Goal: Task Accomplishment & Management: Manage account settings

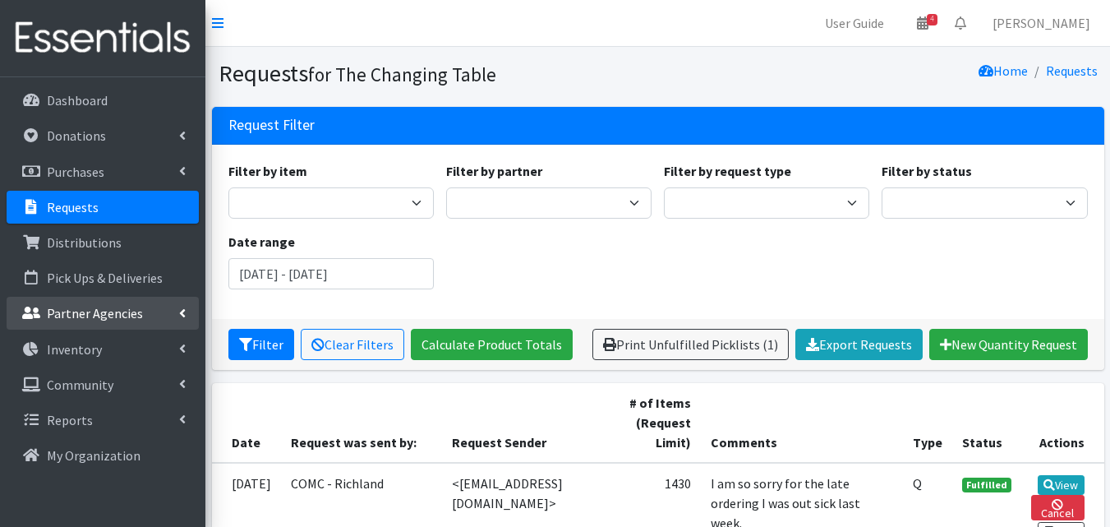
click at [101, 302] on link "Partner Agencies" at bounding box center [103, 313] width 192 height 33
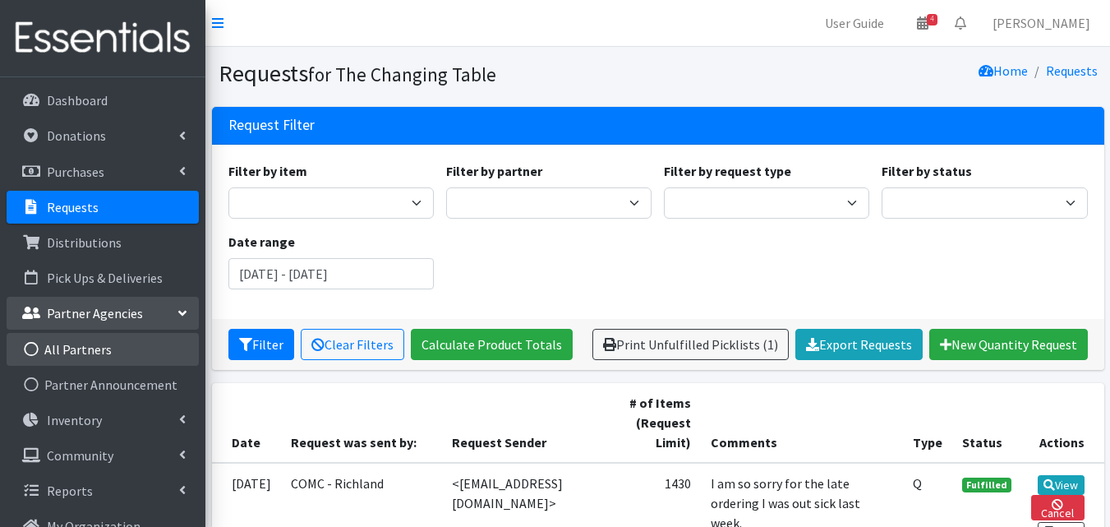
click at [112, 351] on link "All Partners" at bounding box center [103, 349] width 192 height 33
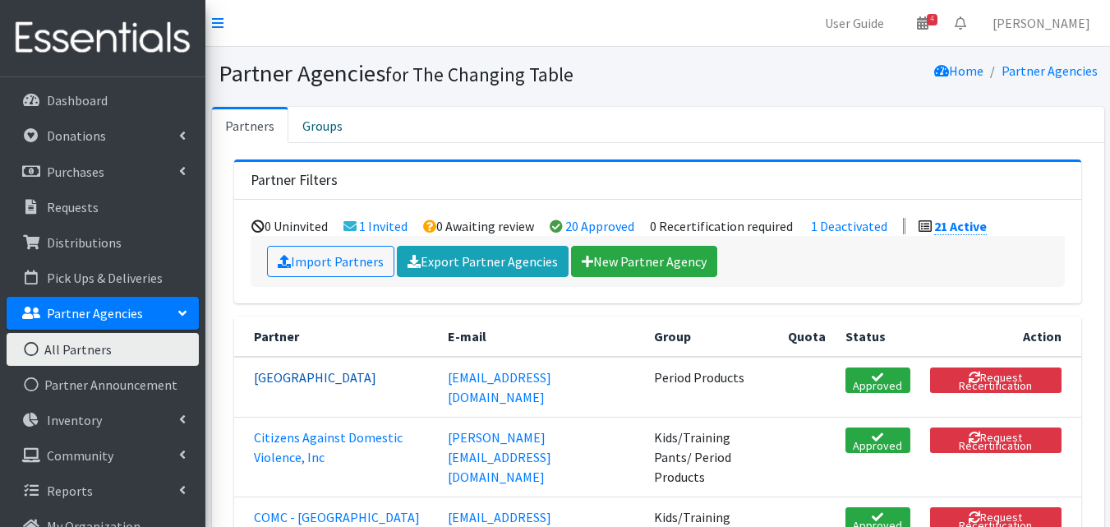
click at [326, 378] on link "[GEOGRAPHIC_DATA]" at bounding box center [315, 377] width 122 height 16
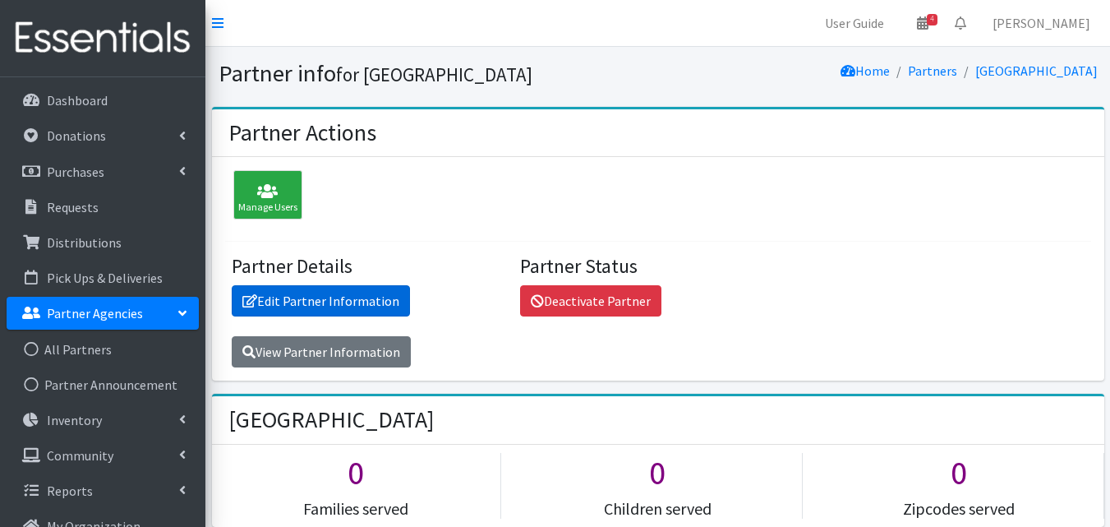
click at [320, 290] on link "Edit Partner Information" at bounding box center [321, 300] width 178 height 31
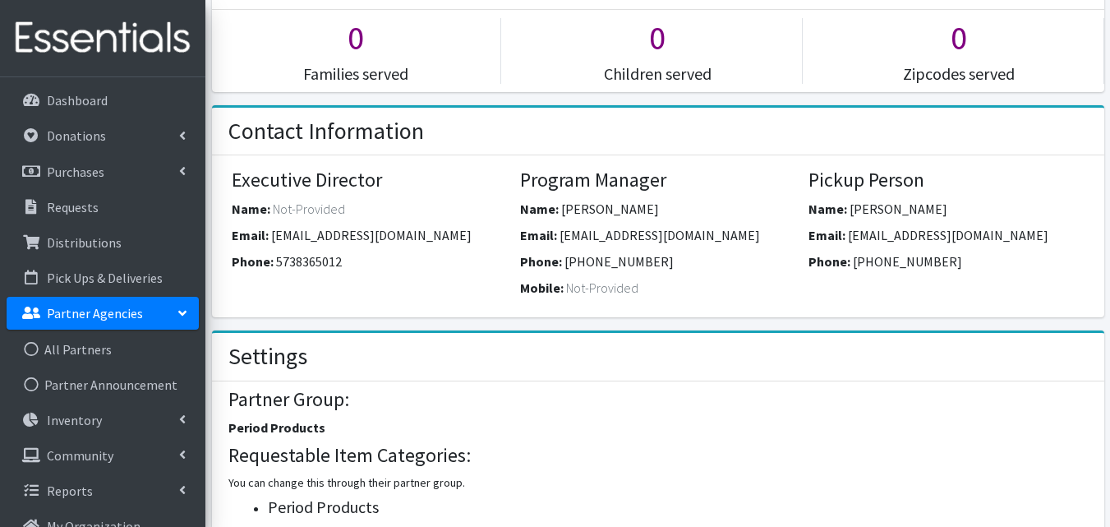
scroll to position [440, 0]
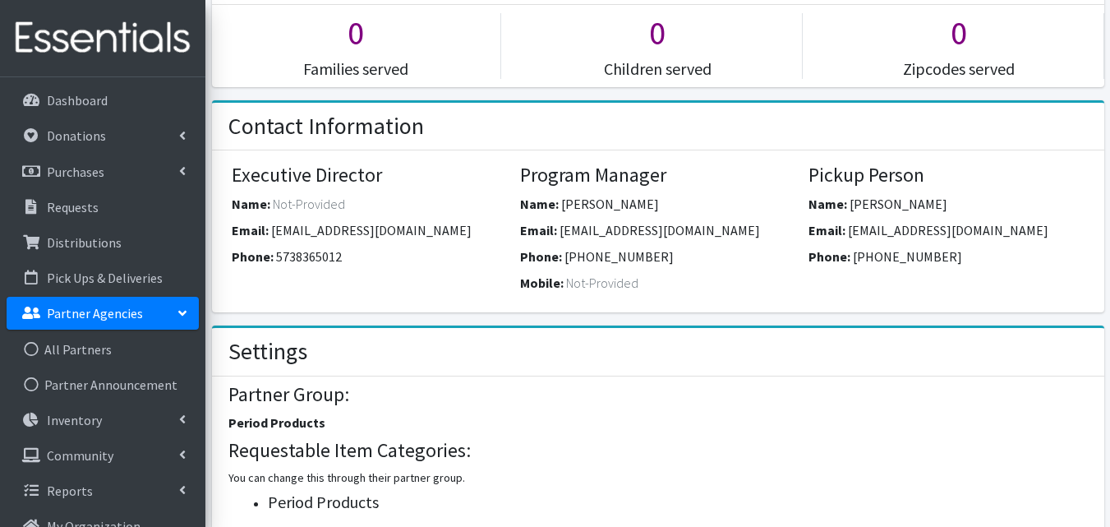
click at [101, 314] on p "Partner Agencies" at bounding box center [95, 313] width 96 height 16
click at [108, 318] on p "Partner Agencies" at bounding box center [95, 313] width 96 height 16
click at [105, 336] on link "All Partners" at bounding box center [103, 349] width 192 height 33
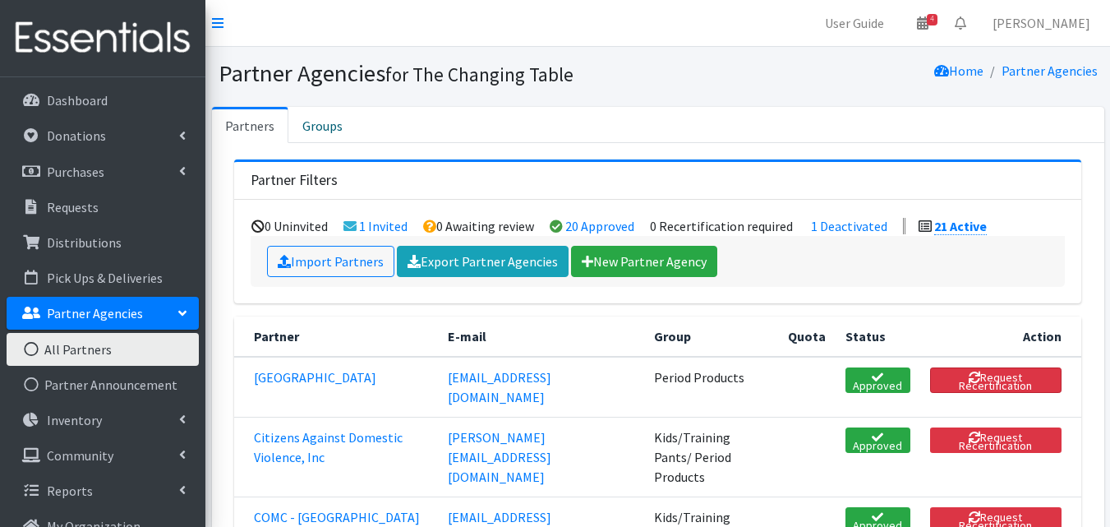
click at [998, 385] on button "Request Recertification" at bounding box center [995, 379] width 131 height 25
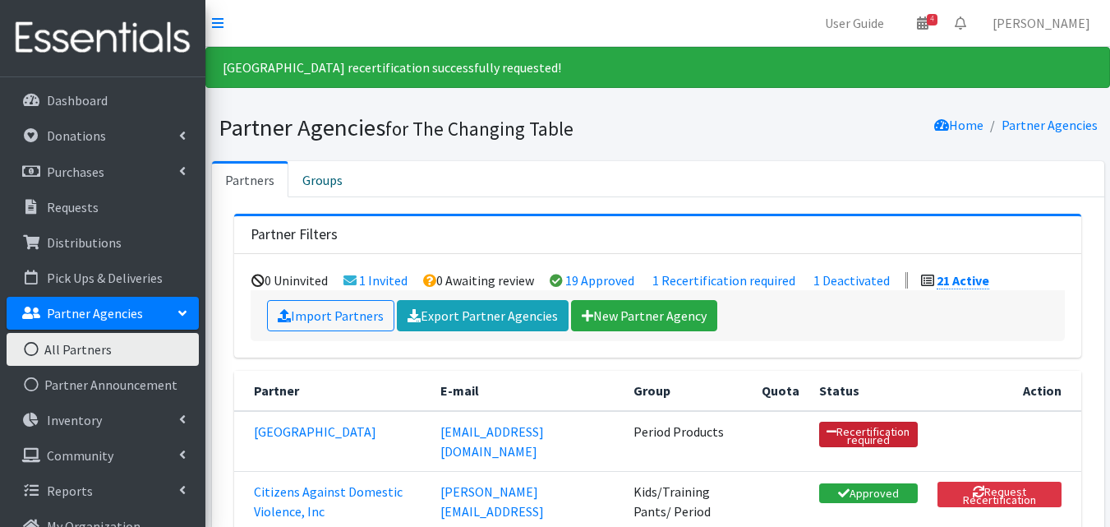
click at [849, 440] on link "Recertification required" at bounding box center [868, 434] width 99 height 25
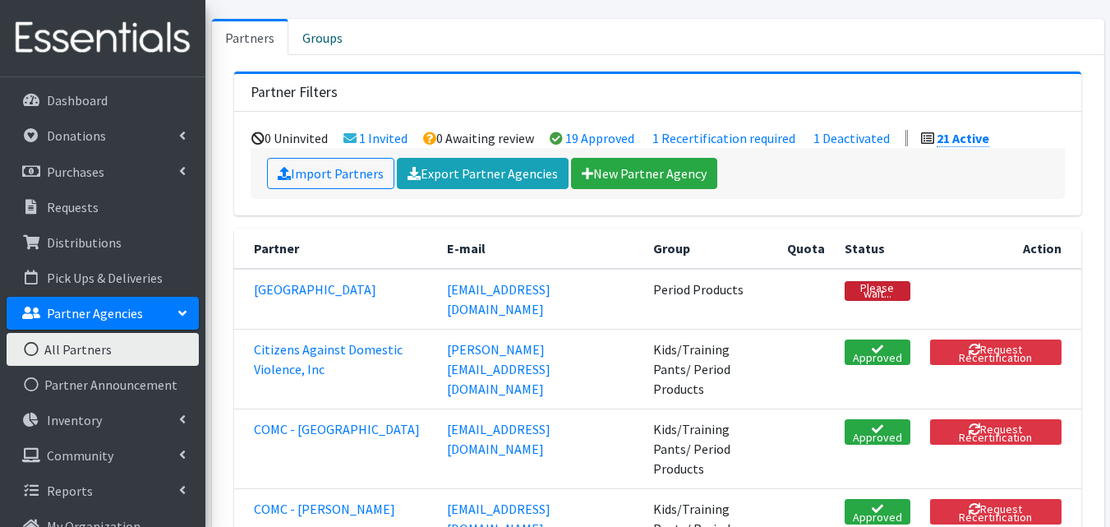
scroll to position [146, 0]
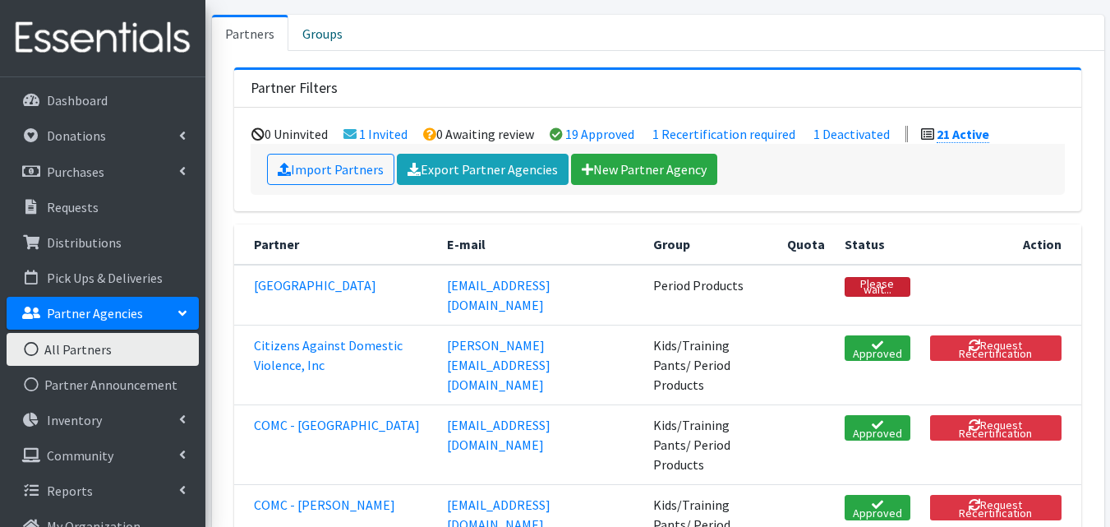
click at [877, 291] on link "Please wait..." at bounding box center [878, 287] width 66 height 20
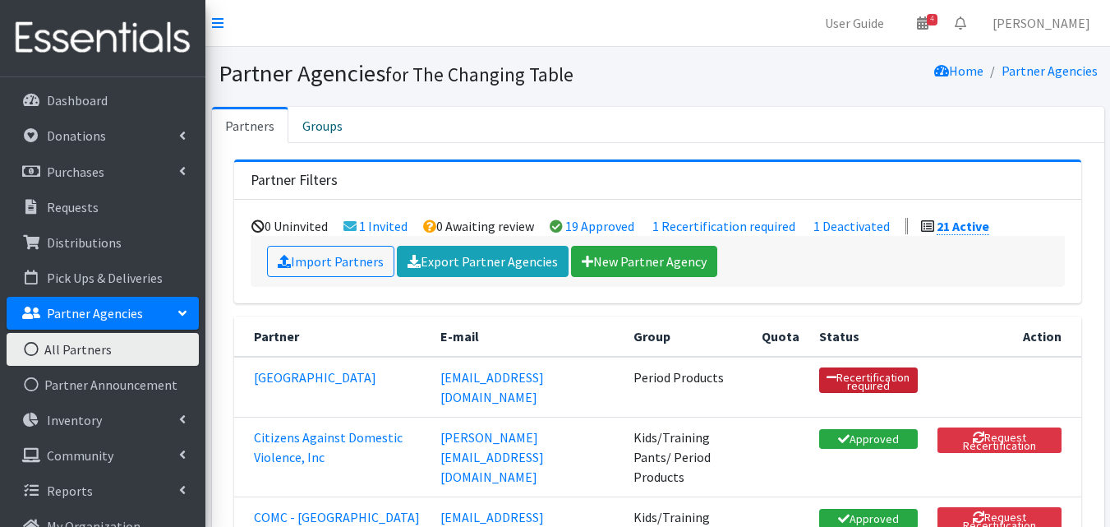
click at [855, 376] on link "Recertification required" at bounding box center [868, 379] width 99 height 25
click at [340, 376] on link "[GEOGRAPHIC_DATA]" at bounding box center [315, 377] width 122 height 16
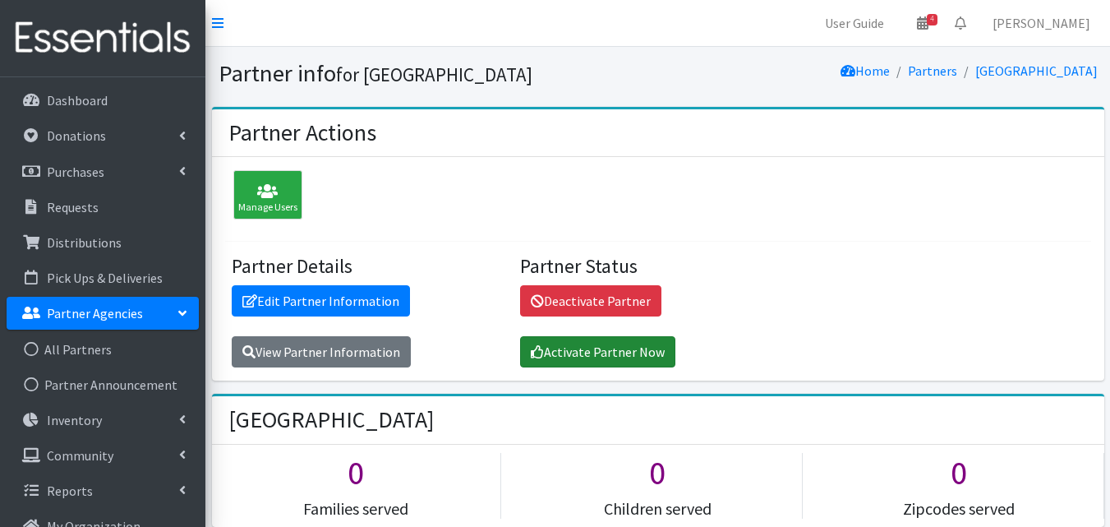
click at [569, 366] on link "Activate Partner Now" at bounding box center [597, 351] width 155 height 31
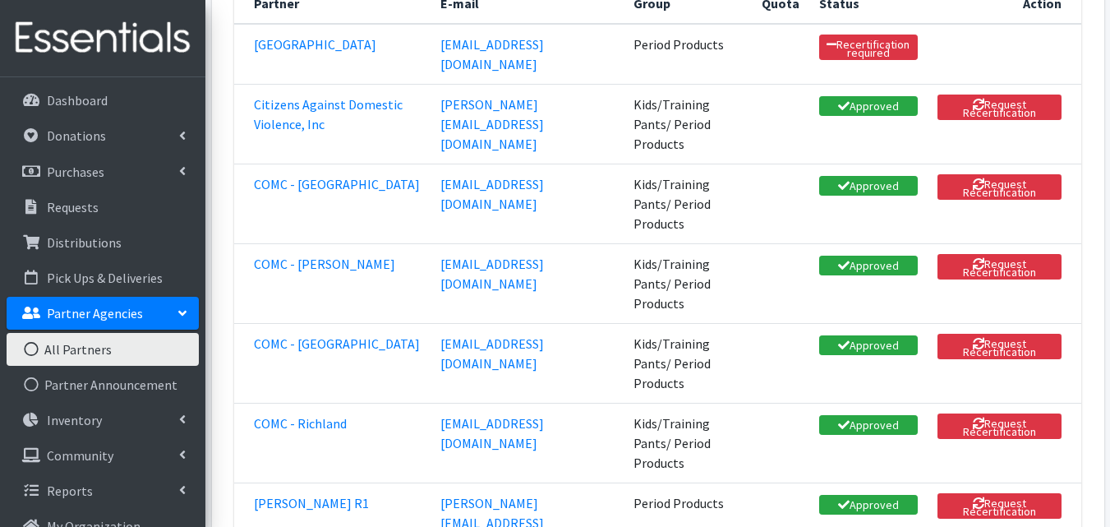
scroll to position [65, 0]
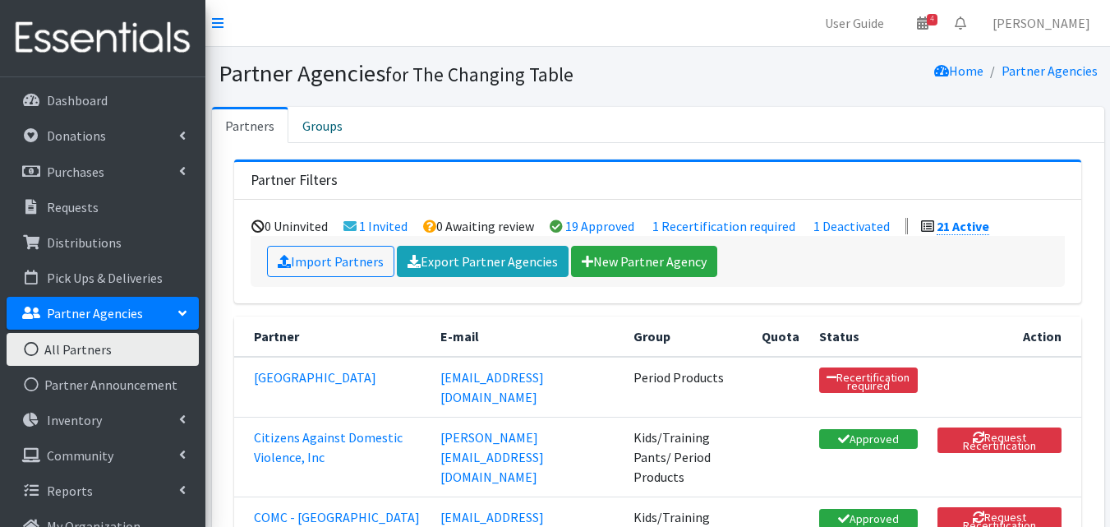
click at [344, 367] on td "[GEOGRAPHIC_DATA]" at bounding box center [332, 387] width 196 height 61
click at [341, 380] on link "[GEOGRAPHIC_DATA]" at bounding box center [315, 377] width 122 height 16
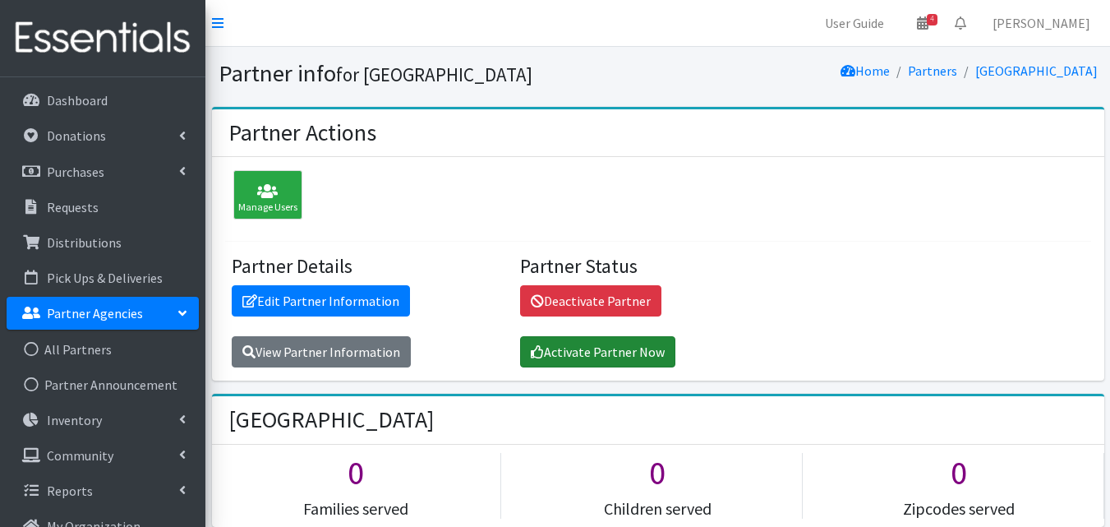
click at [614, 358] on link "Activate Partner Now" at bounding box center [597, 351] width 155 height 31
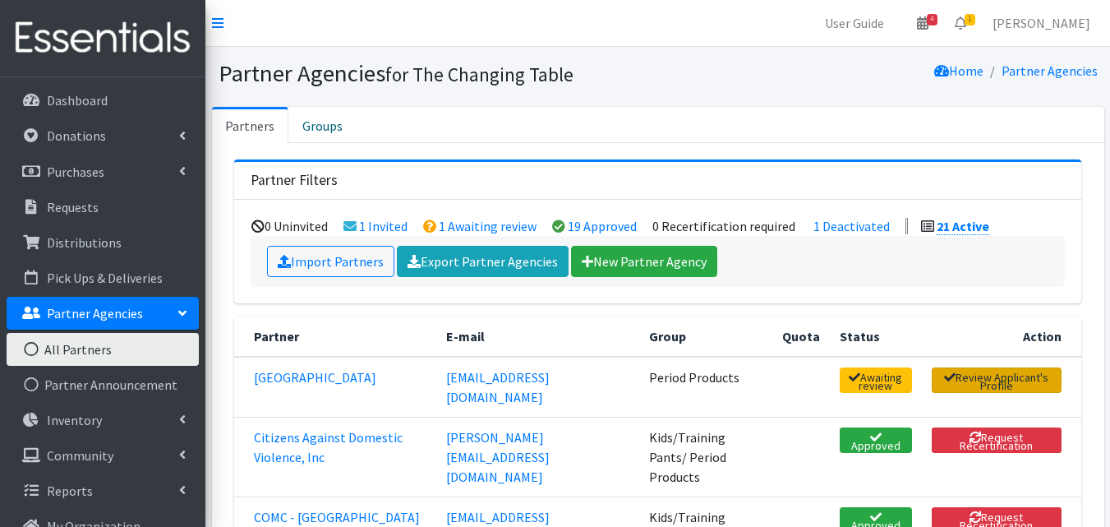
click at [970, 373] on link "Review Applicant's Profile" at bounding box center [997, 379] width 130 height 25
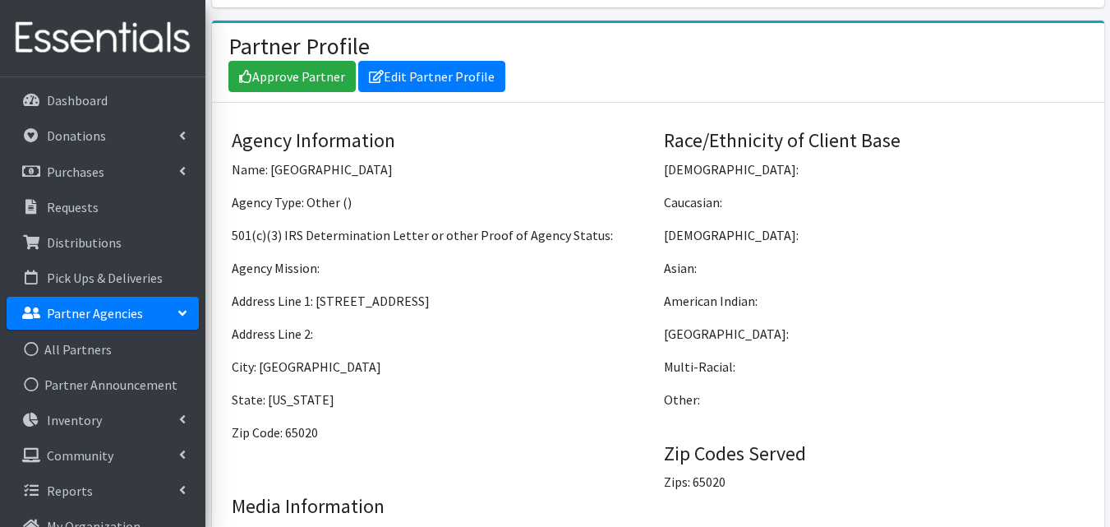
scroll to position [1187, 0]
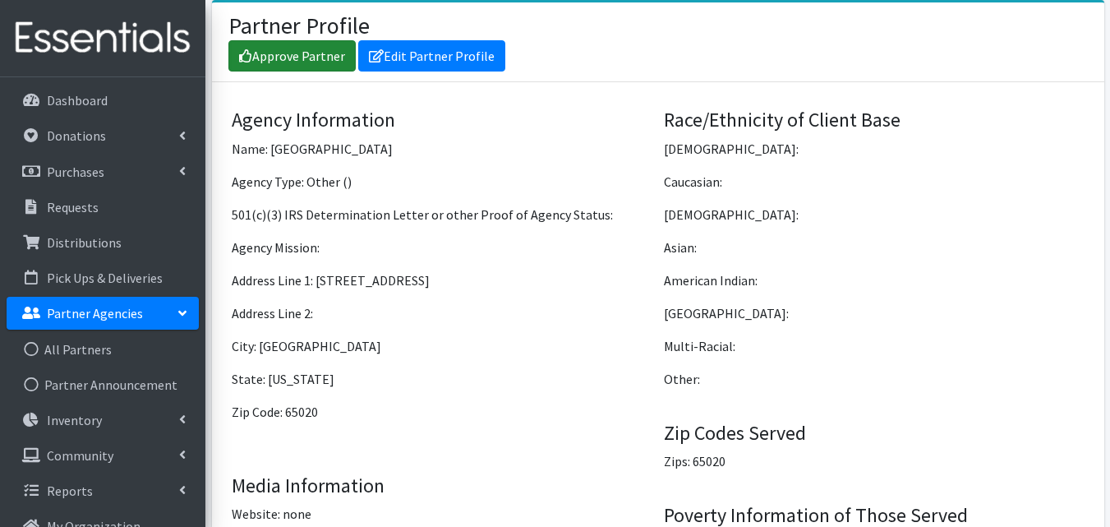
click at [284, 43] on link "Approve Partner" at bounding box center [291, 55] width 127 height 31
